Goal: Task Accomplishment & Management: Use online tool/utility

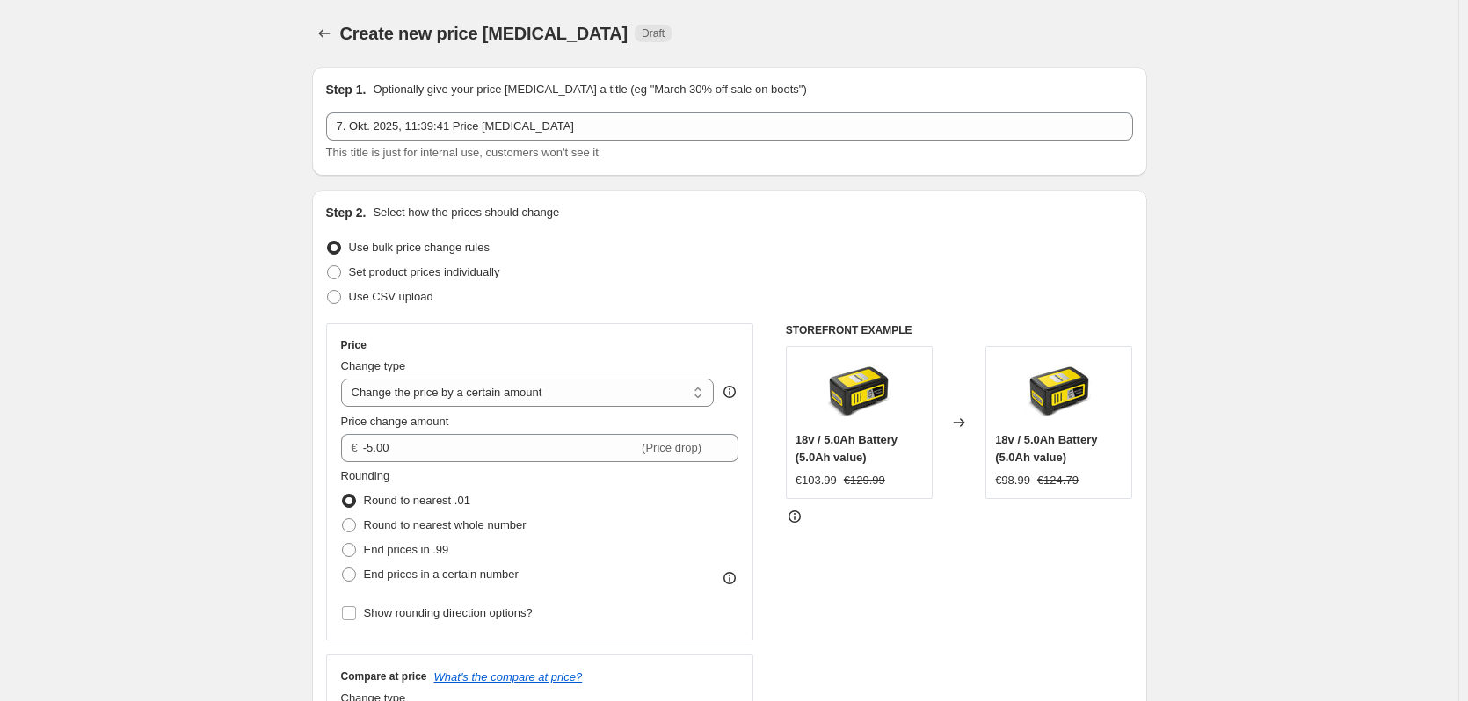
select select "by"
select select "pp"
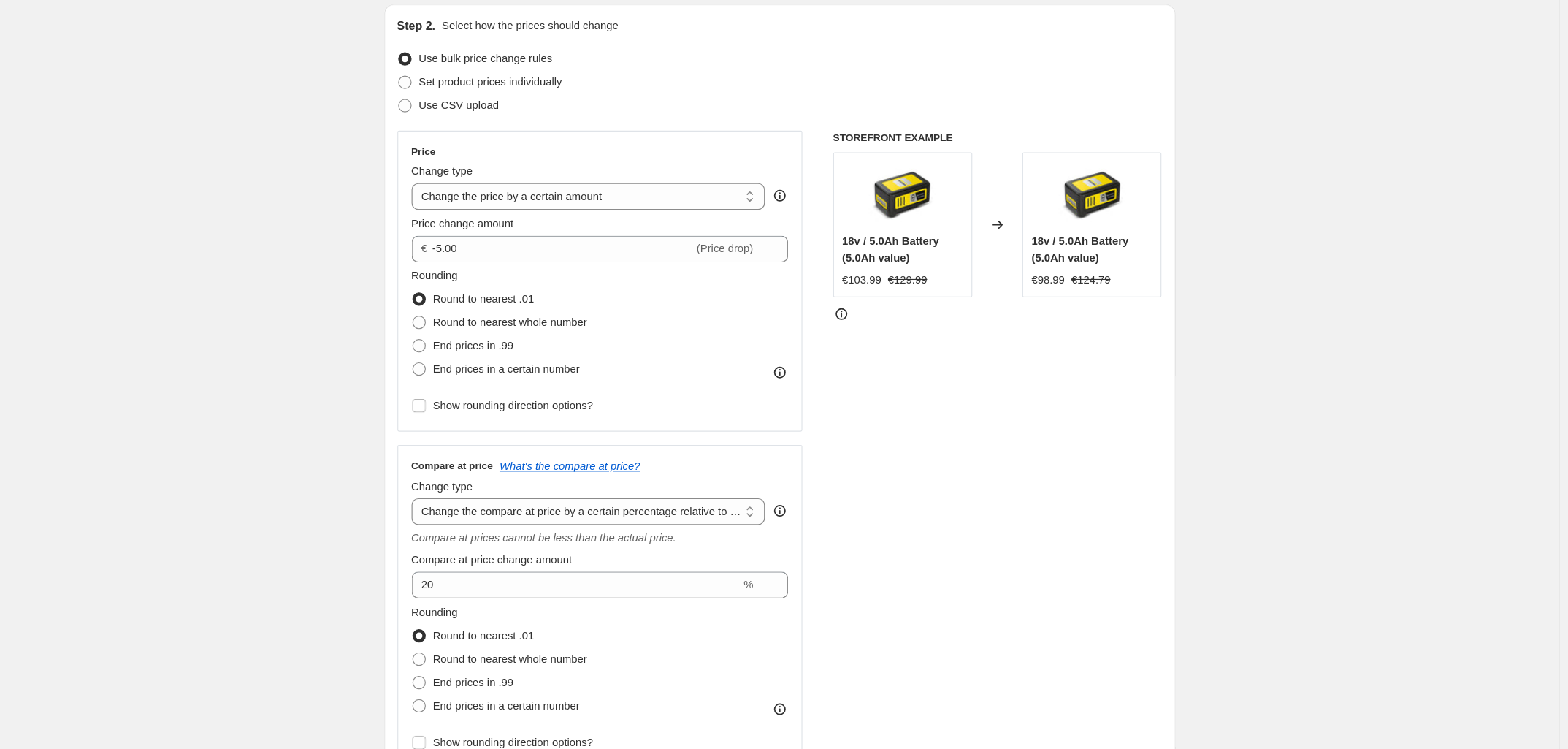
scroll to position [154, 0]
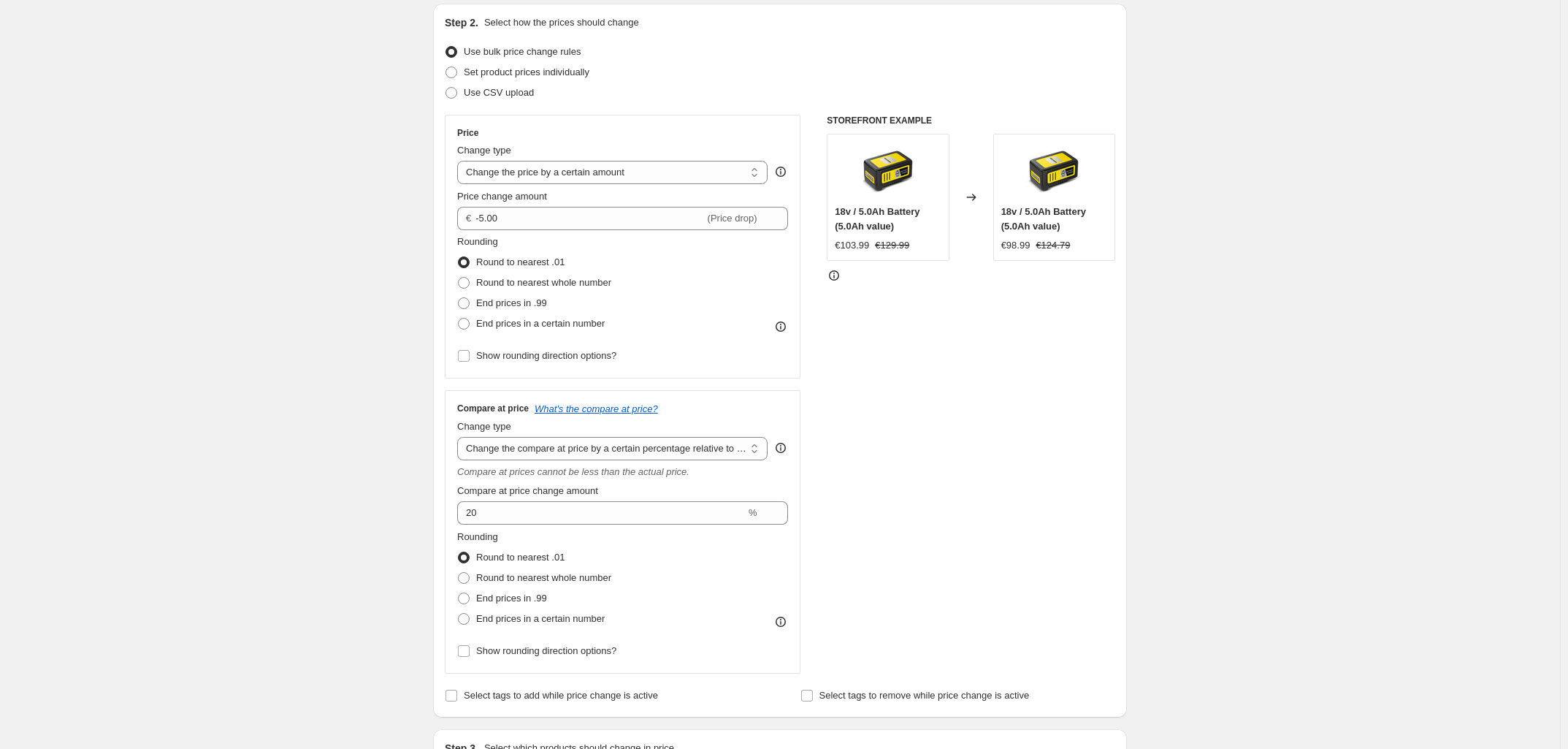
drag, startPoint x: 1127, startPoint y: 7, endPoint x: 1220, endPoint y: 323, distance: 329.4
click at [1219, 323] on div "Create new price [MEDICAL_DATA]. This page is ready Create new price [MEDICAL_D…" at bounding box center [780, 599] width 1561 height 1505
click at [505, 172] on select "Change the price to a certain amount Change the price by a certain amount Chang…" at bounding box center [612, 172] width 311 height 23
click at [552, 225] on input "-5.00" at bounding box center [589, 219] width 229 height 23
click at [469, 353] on input "Show rounding direction options?" at bounding box center [464, 356] width 12 height 12
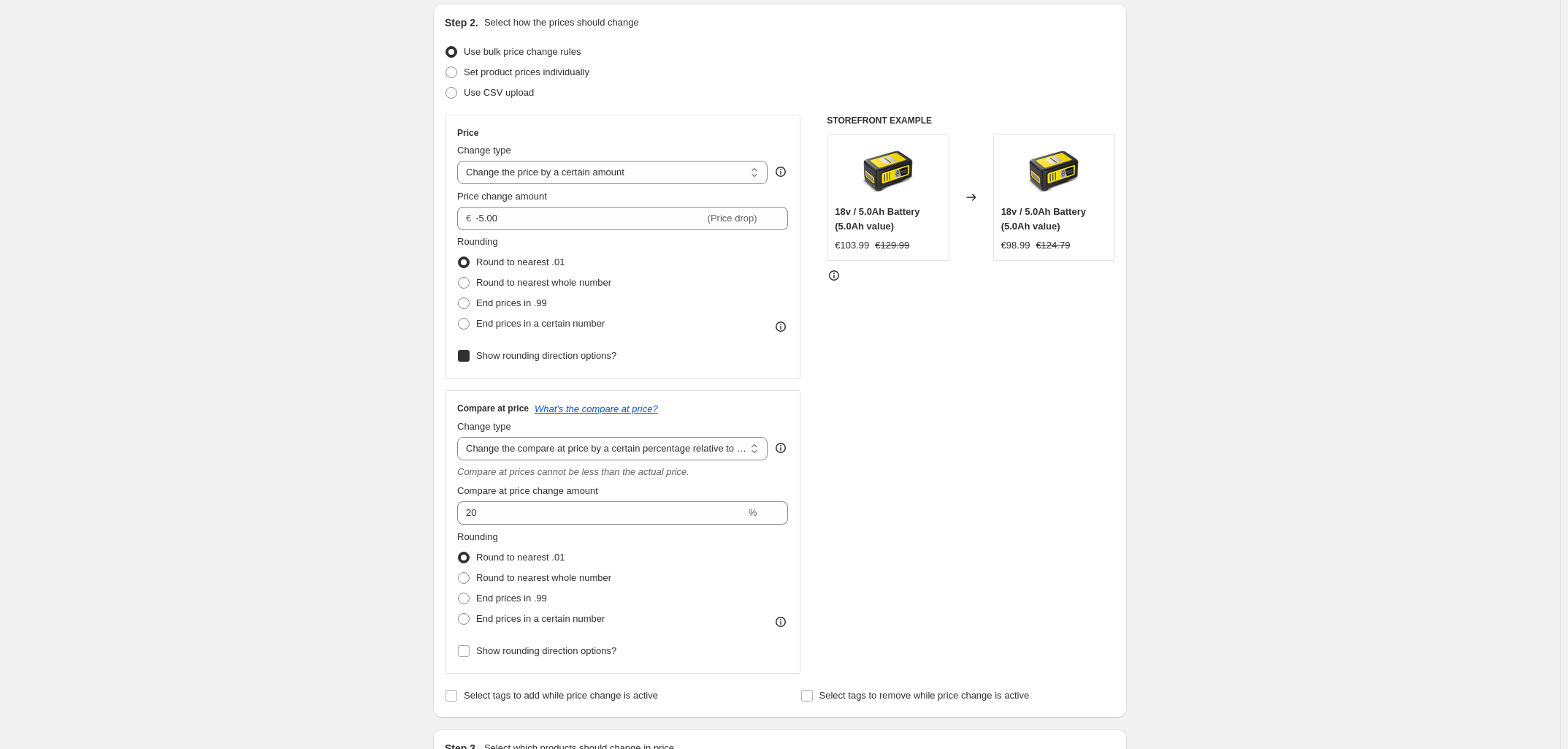
checkbox input "true"
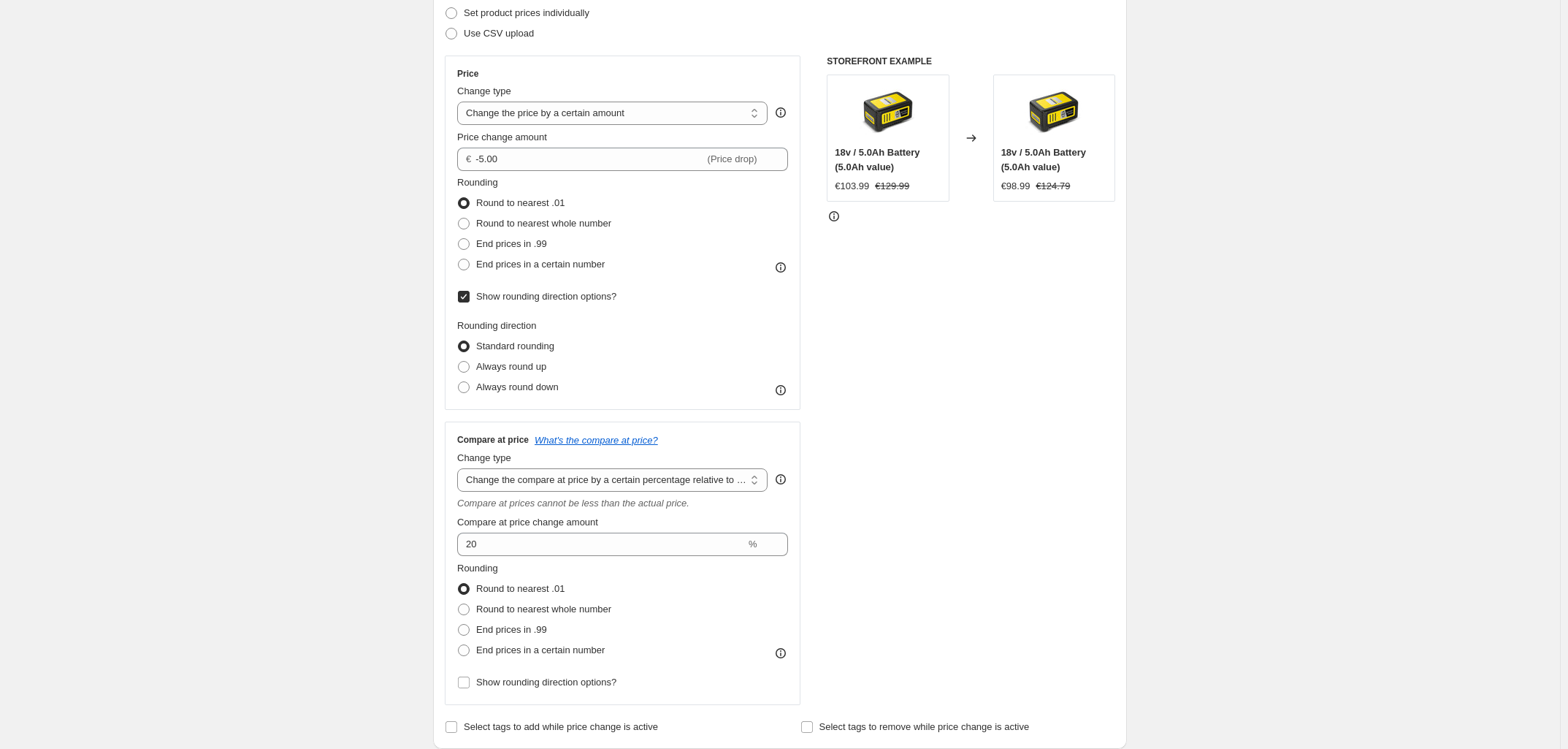
scroll to position [245, 0]
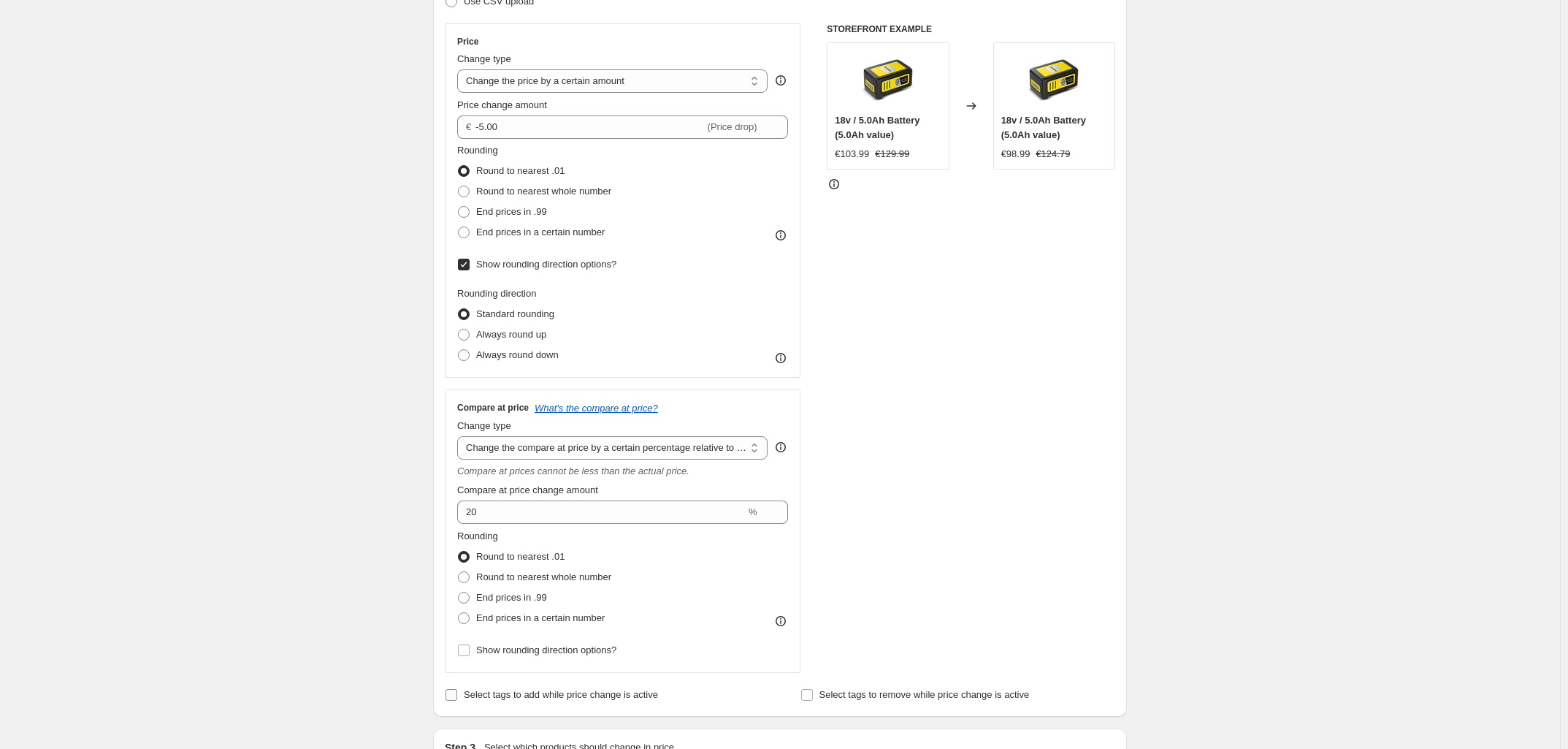
click at [461, 583] on label "Select tags to add while price change is active" at bounding box center [551, 695] width 214 height 21
click at [457, 583] on input "Select tags to add while price change is active" at bounding box center [451, 695] width 12 height 12
click at [458, 583] on span at bounding box center [451, 695] width 13 height 13
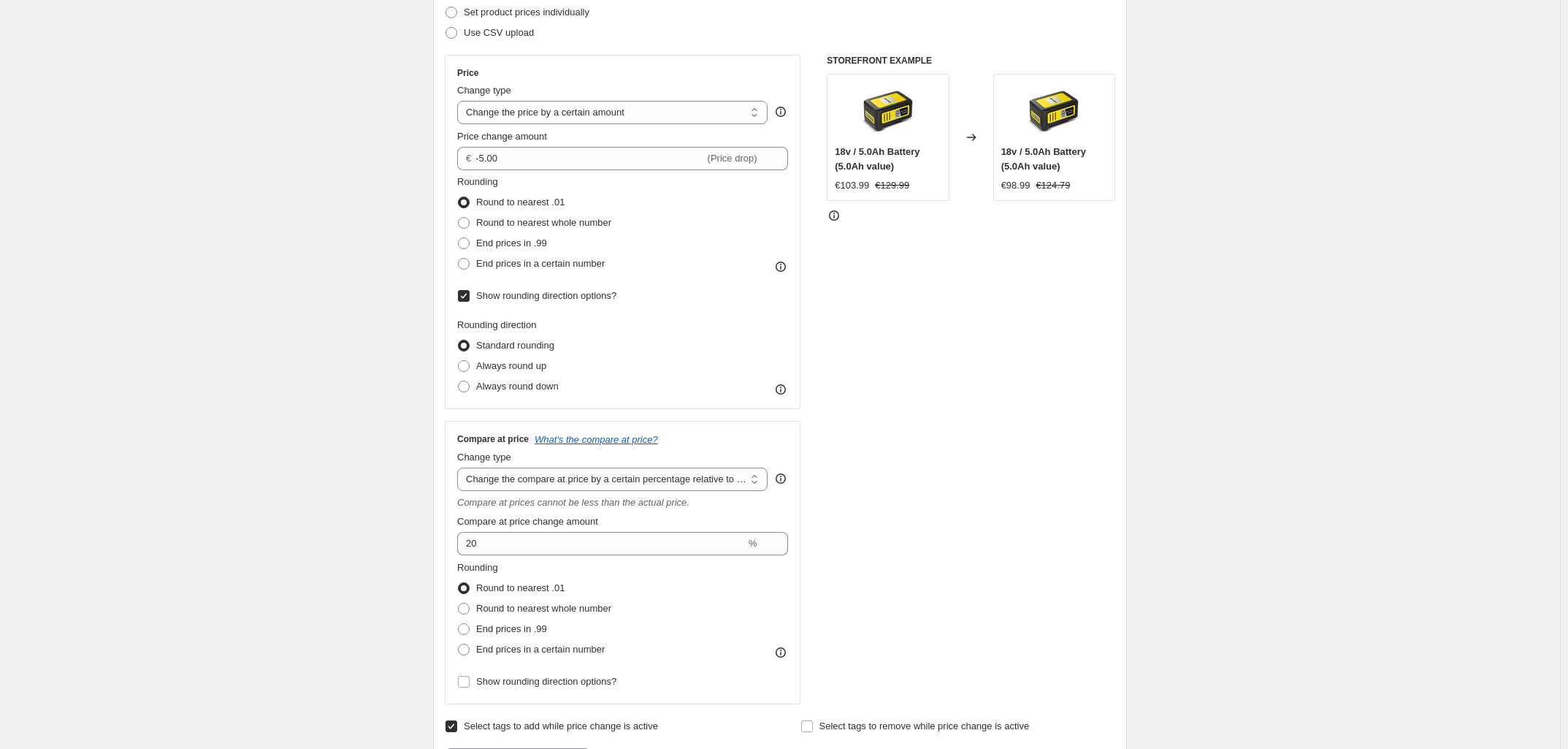
scroll to position [337, 0]
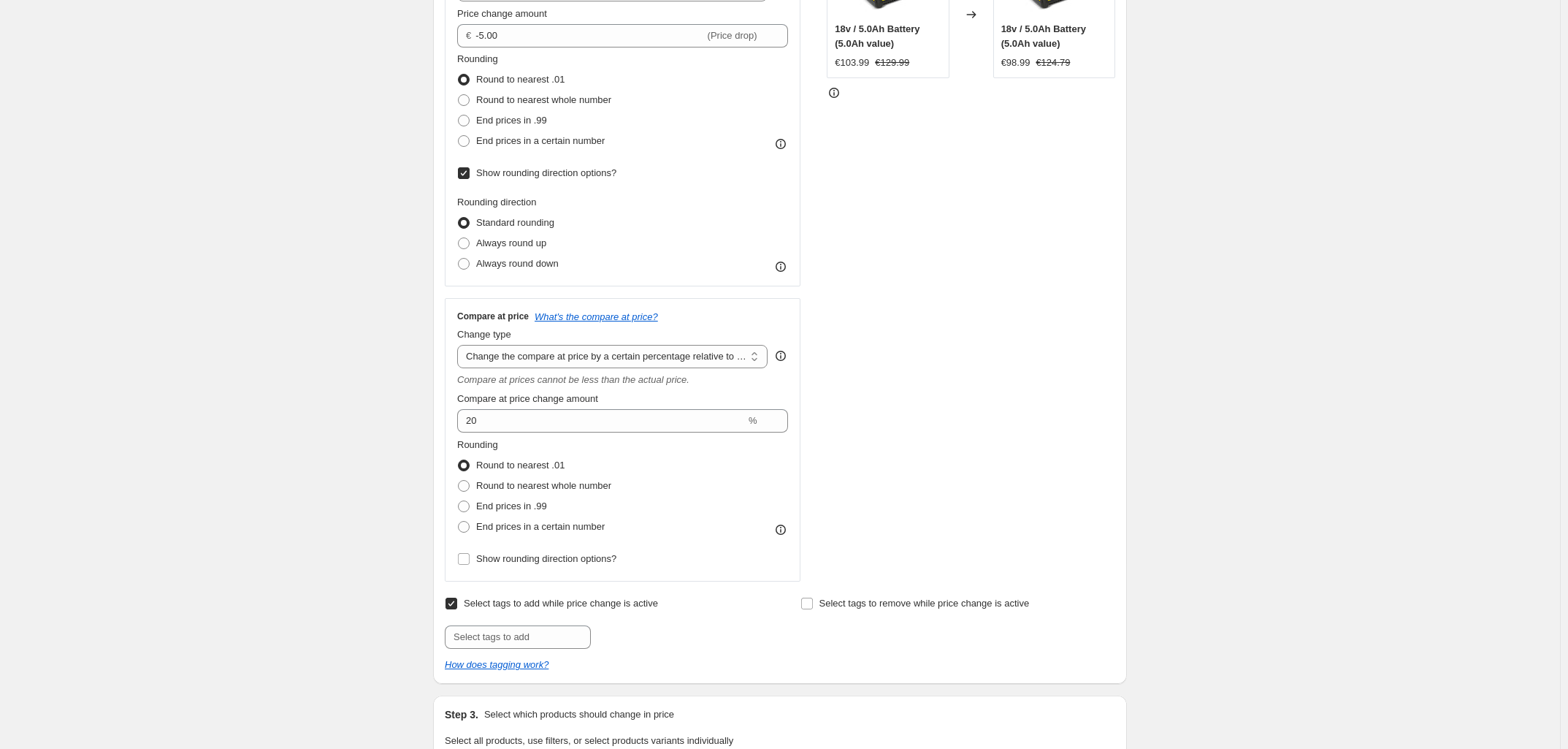
drag, startPoint x: 454, startPoint y: 608, endPoint x: 465, endPoint y: 599, distance: 14.2
click at [454, 583] on input "Select tags to add while price change is active" at bounding box center [451, 604] width 12 height 12
checkbox input "false"
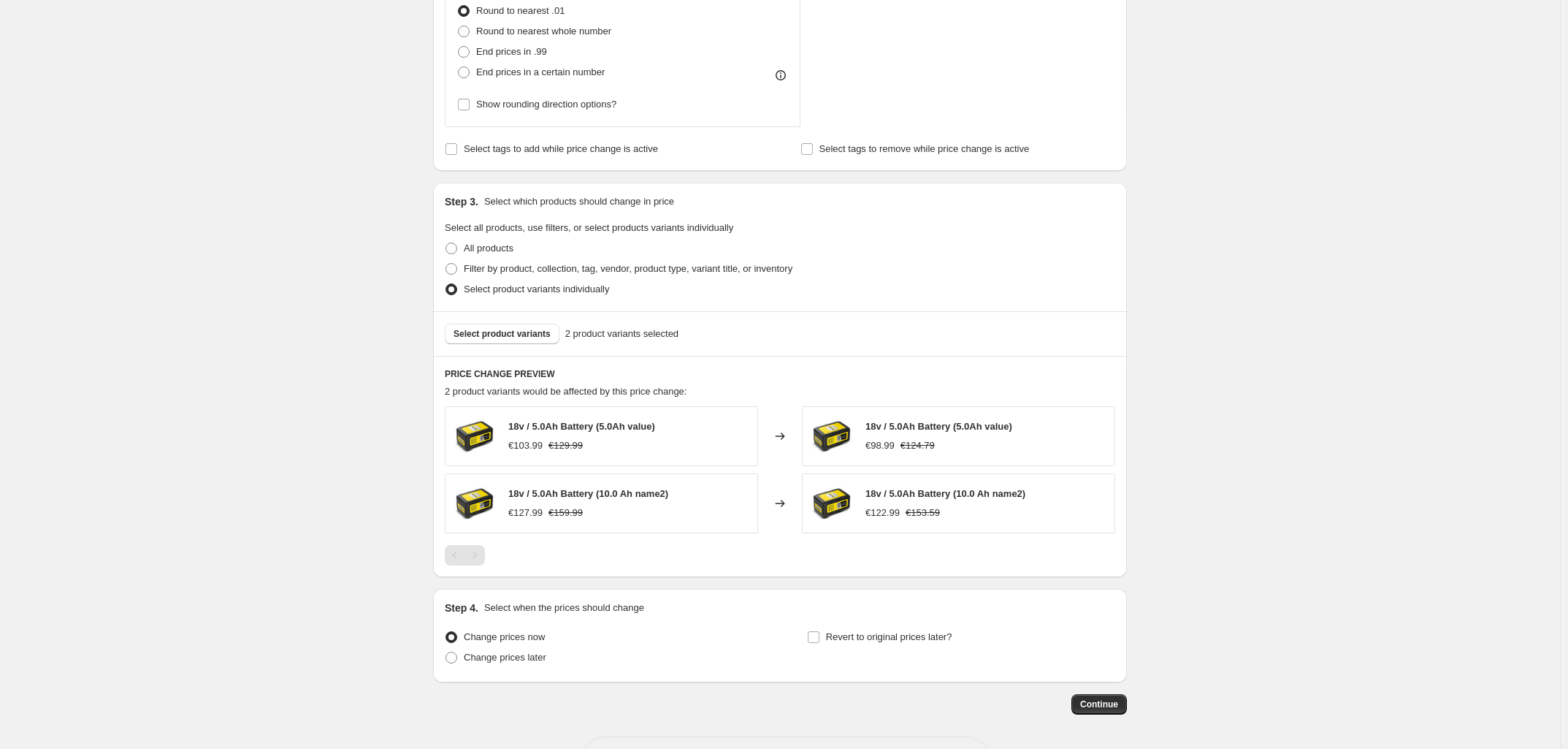
scroll to position [794, 0]
click at [457, 245] on span at bounding box center [451, 246] width 12 height 12
click at [446, 241] on input "All products" at bounding box center [445, 240] width 1 height 1
radio input "true"
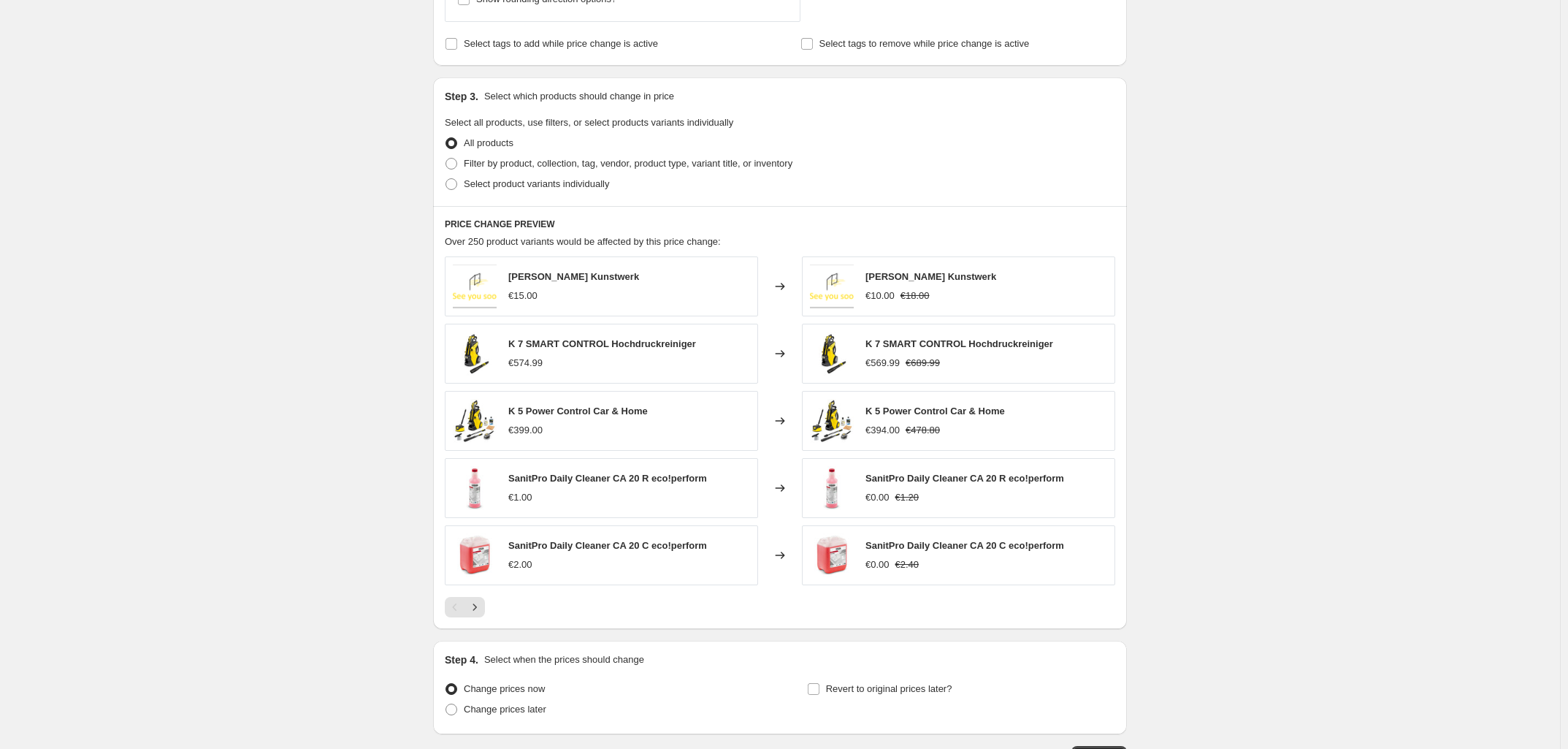
scroll to position [885, 0]
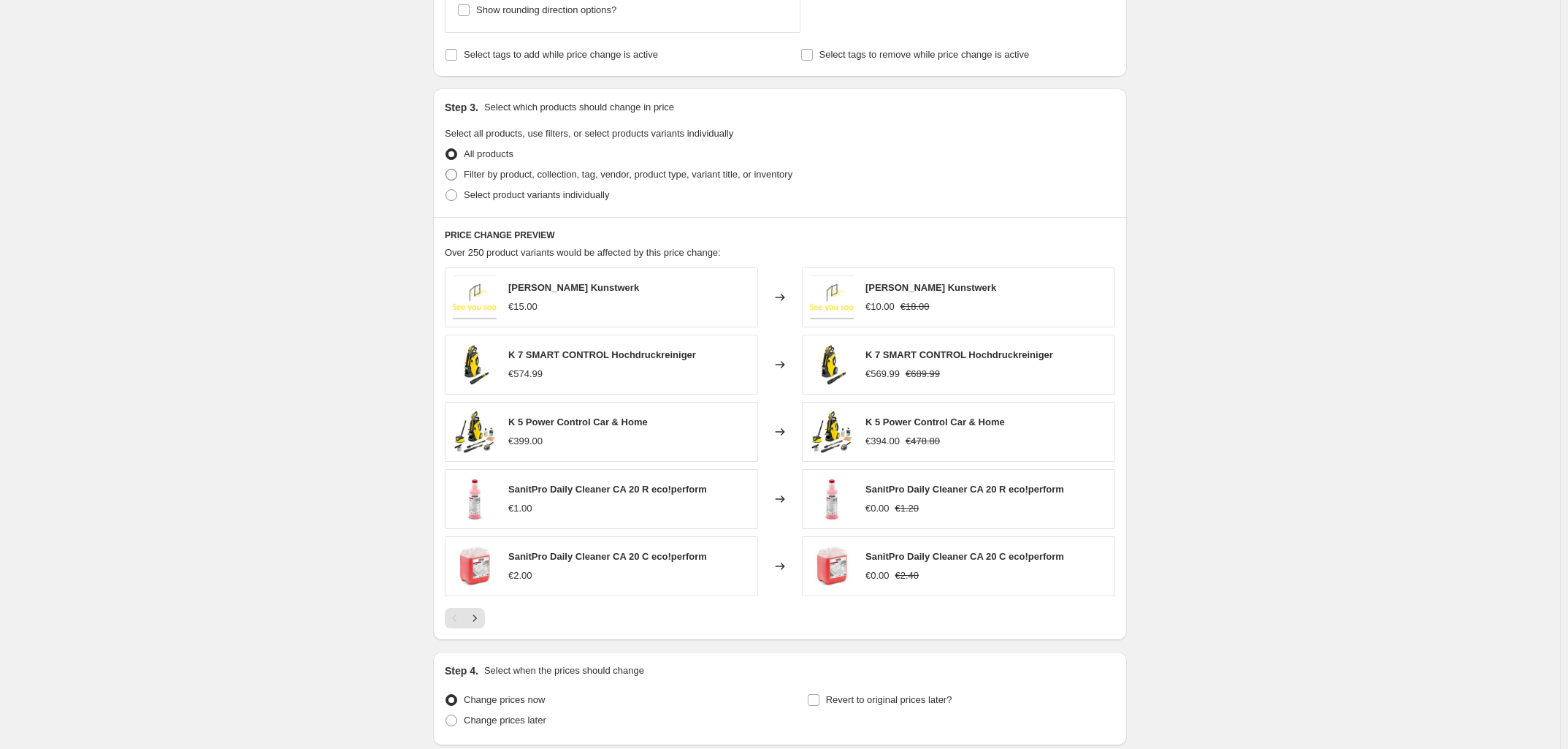
click at [457, 174] on span at bounding box center [451, 175] width 12 height 12
click at [446, 170] on input "Filter by product, collection, tag, vendor, product type, variant title, or inv…" at bounding box center [445, 169] width 1 height 1
radio input "true"
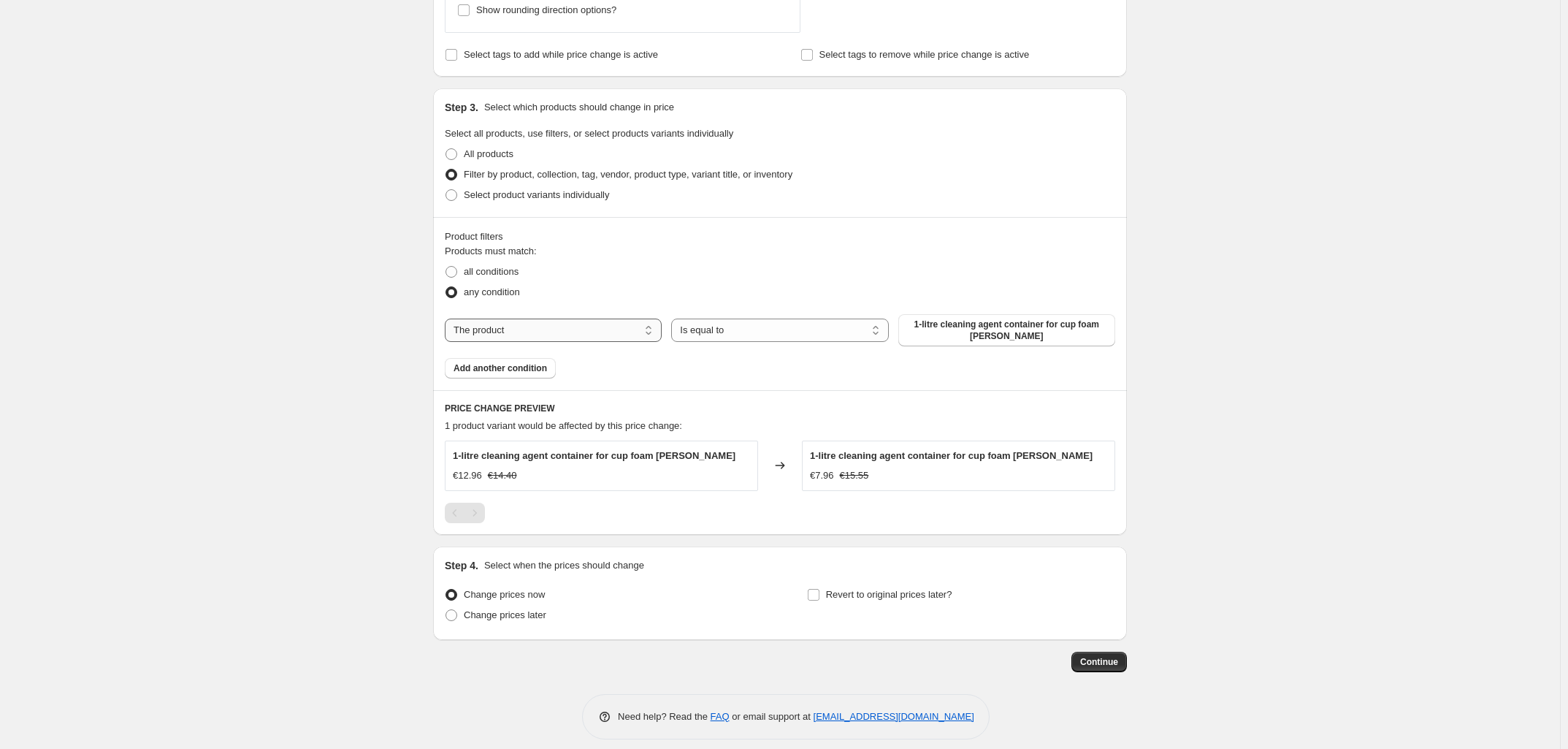
click at [549, 332] on select "The product The product's collection The product's tag The product's vendor The…" at bounding box center [553, 330] width 217 height 23
click at [553, 337] on select "The product The product's collection The product's tag The product's vendor The…" at bounding box center [553, 330] width 217 height 23
click at [514, 336] on select "The product The product's collection The product's tag The product's vendor The…" at bounding box center [553, 330] width 217 height 23
click at [746, 336] on select "Is equal to Is not equal to" at bounding box center [779, 330] width 217 height 23
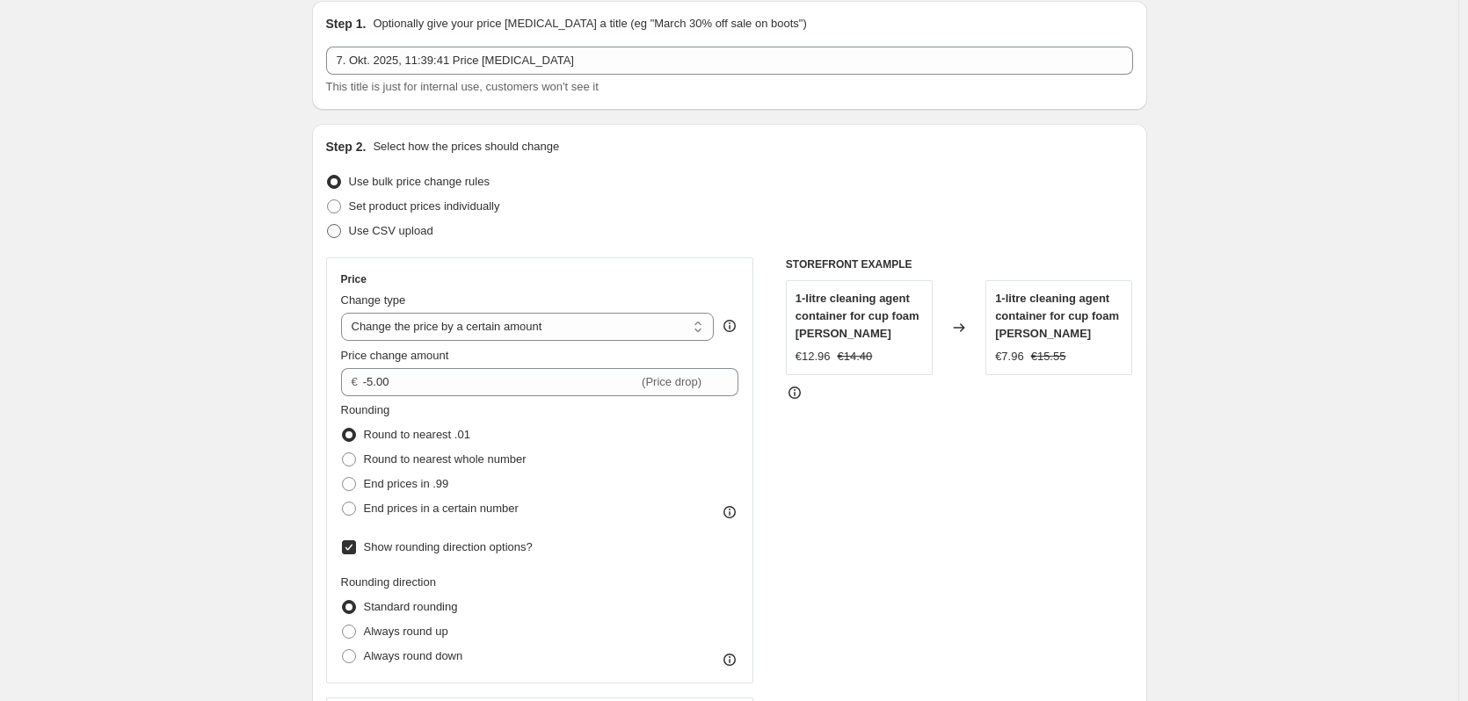
scroll to position [176, 0]
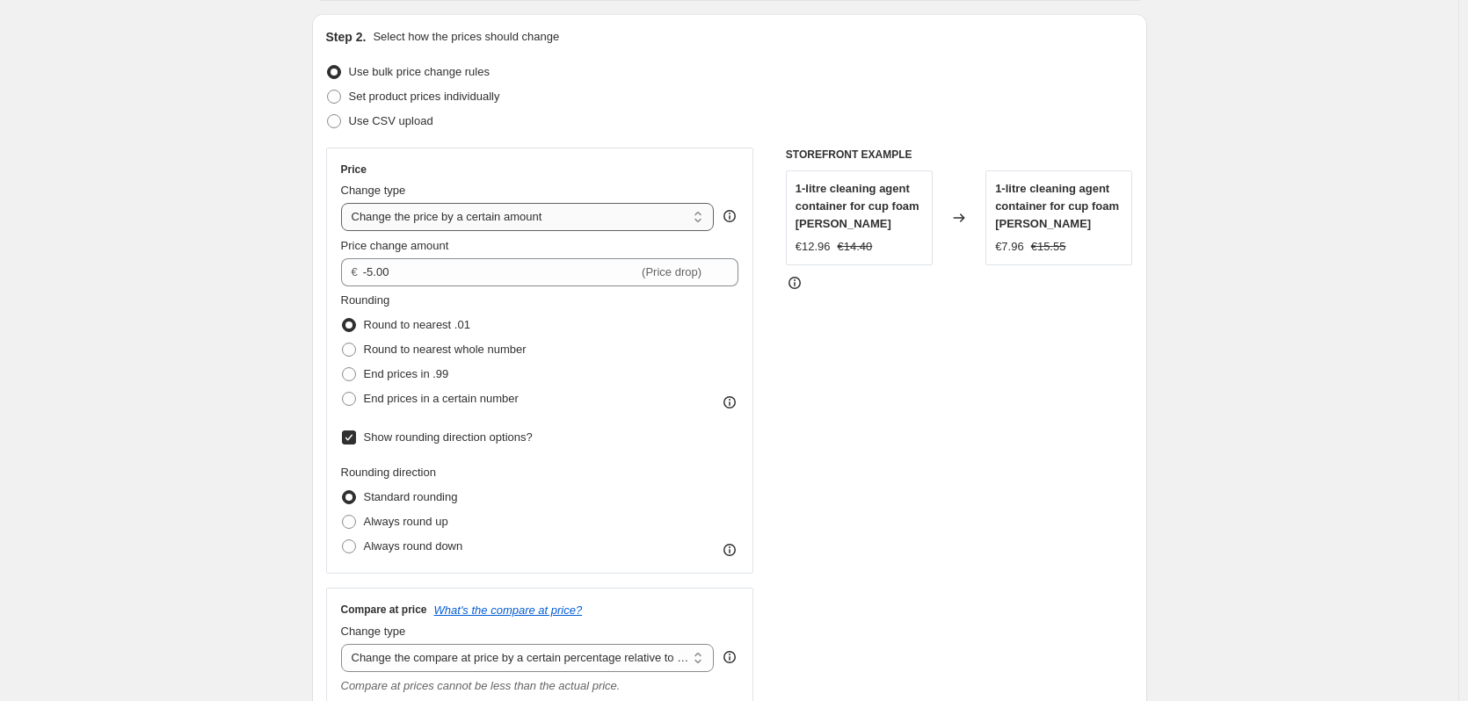
click at [489, 217] on select "Change the price to a certain amount Change the price by a certain amount Chang…" at bounding box center [528, 217] width 374 height 28
click at [634, 167] on div "Price" at bounding box center [540, 170] width 398 height 14
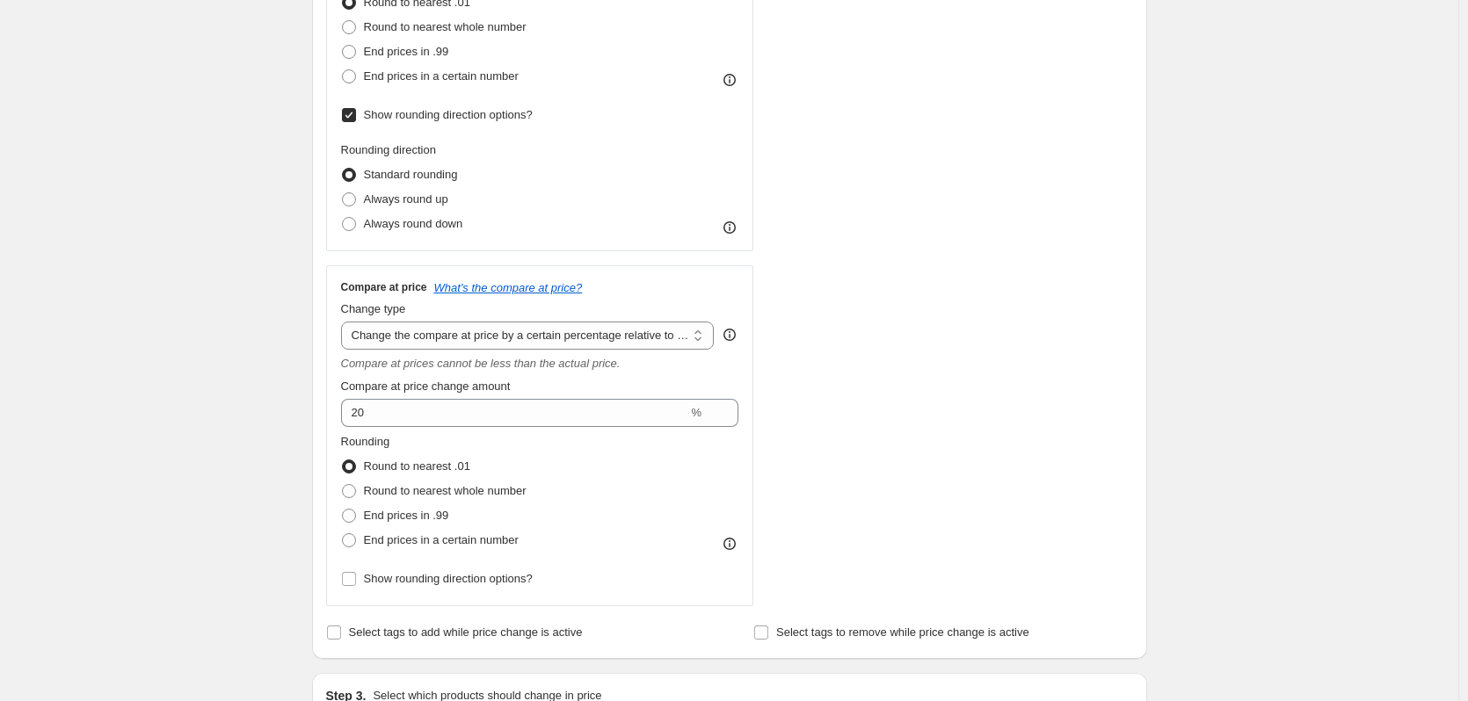
scroll to position [527, 0]
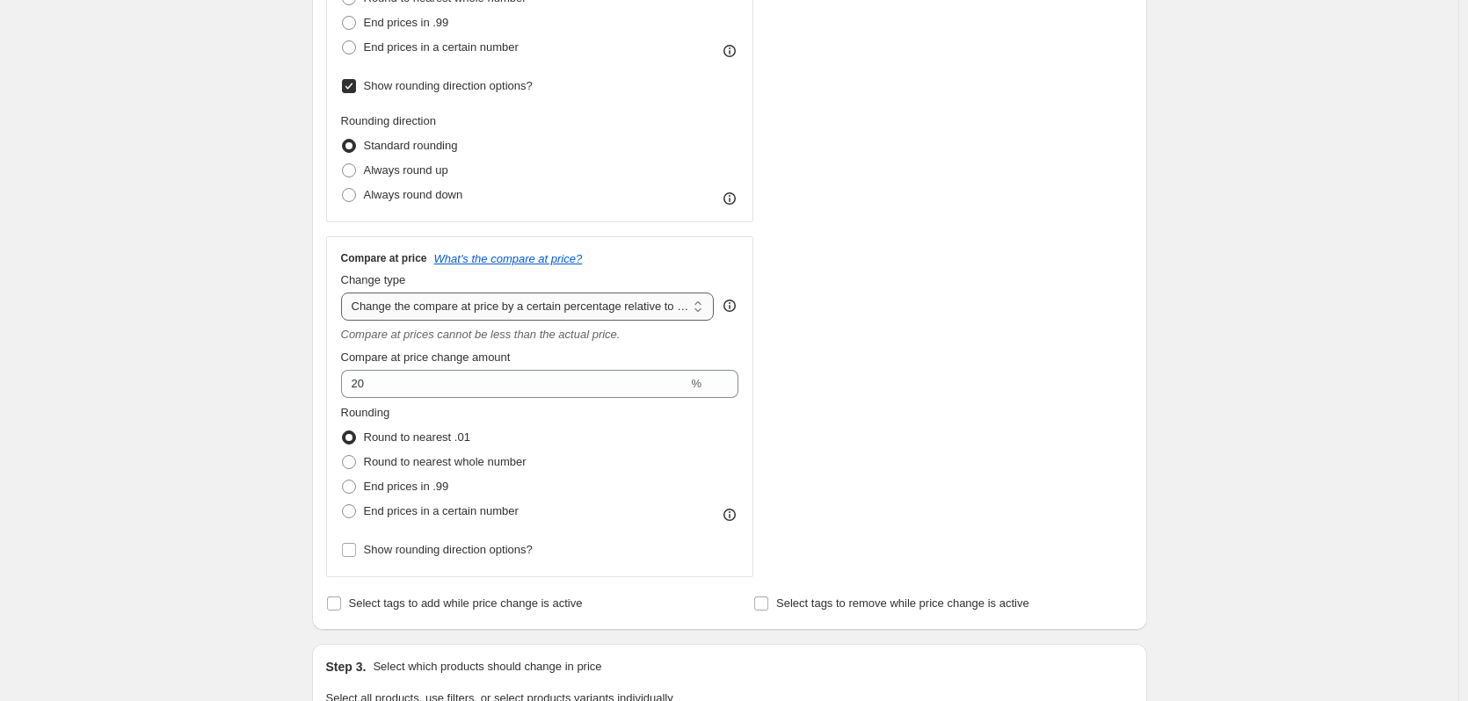
click at [541, 310] on select "Change the compare at price to the current price (sale) Change the compare at p…" at bounding box center [528, 307] width 374 height 28
click at [894, 357] on div "STOREFRONT EXAMPLE 1-litre cleaning agent container for cup foam [PERSON_NAME] …" at bounding box center [959, 186] width 347 height 781
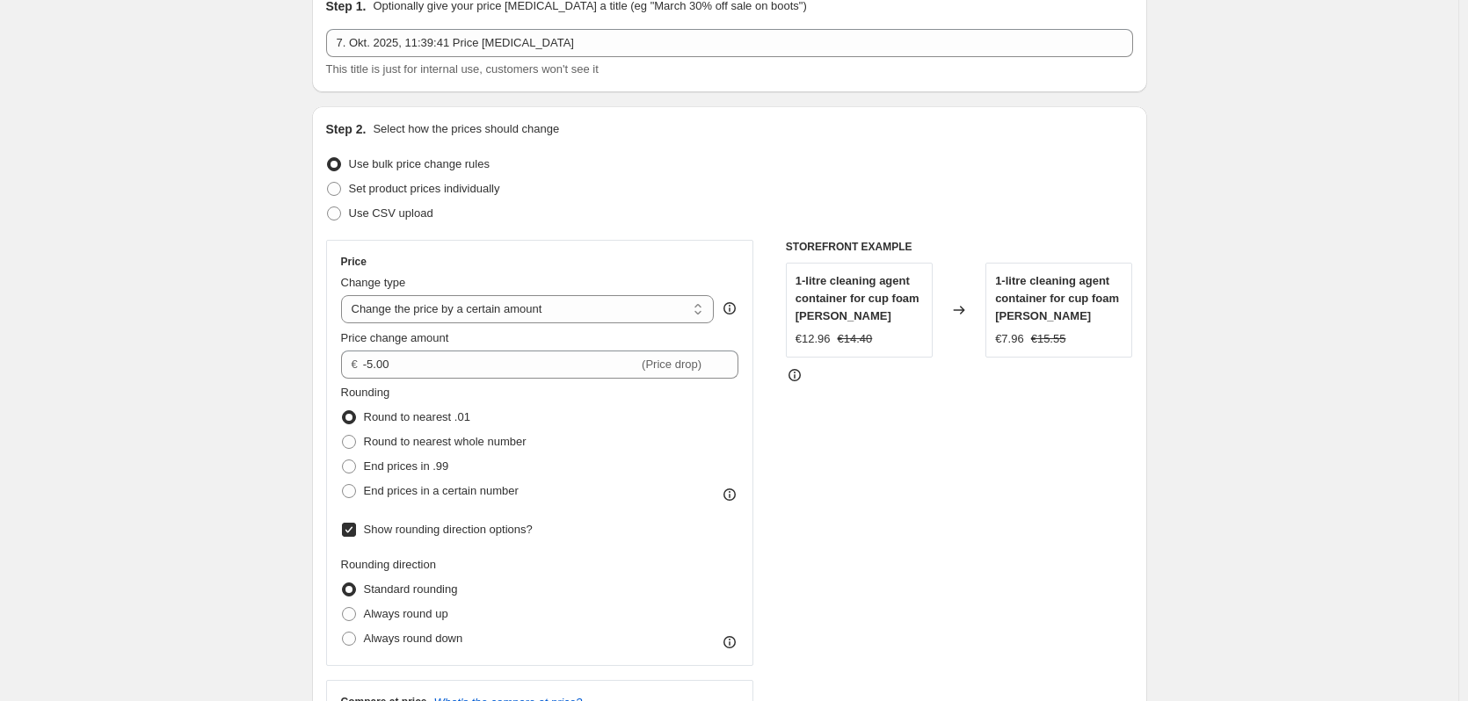
scroll to position [0, 0]
